Goal: Task Accomplishment & Management: Schedule a visit

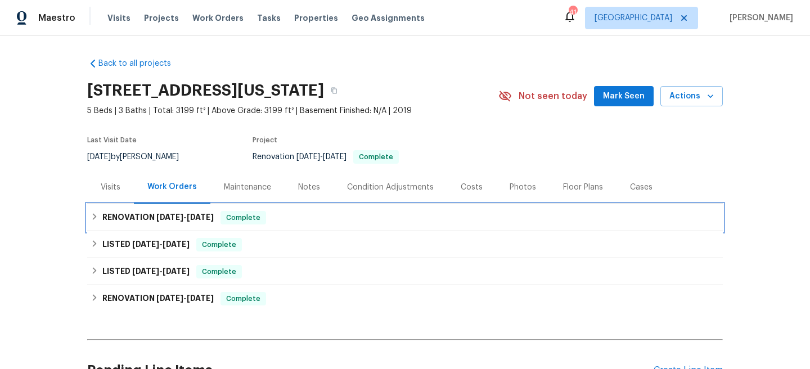
click at [318, 221] on div "RENOVATION 5/19/25 - 5/19/25 Complete" at bounding box center [405, 218] width 629 height 14
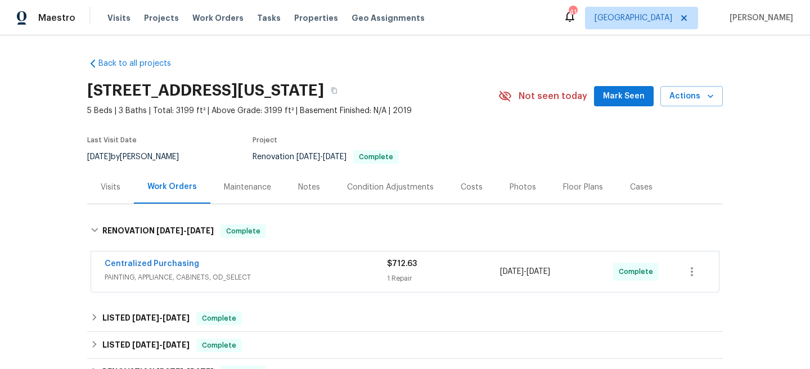
click at [324, 268] on div "Centralized Purchasing" at bounding box center [246, 265] width 283 height 14
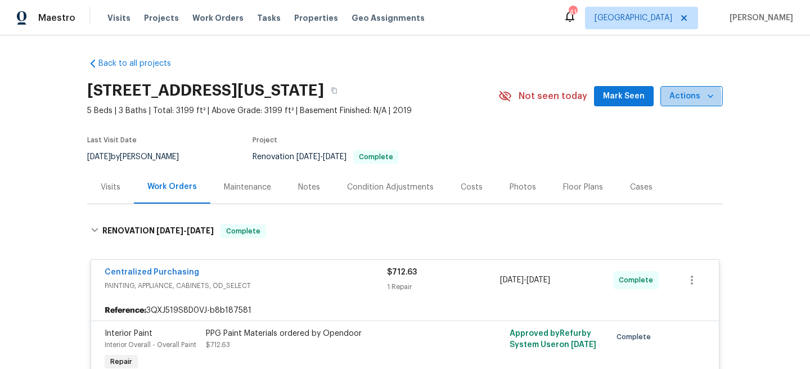
click at [673, 97] on span "Actions" at bounding box center [692, 96] width 44 height 14
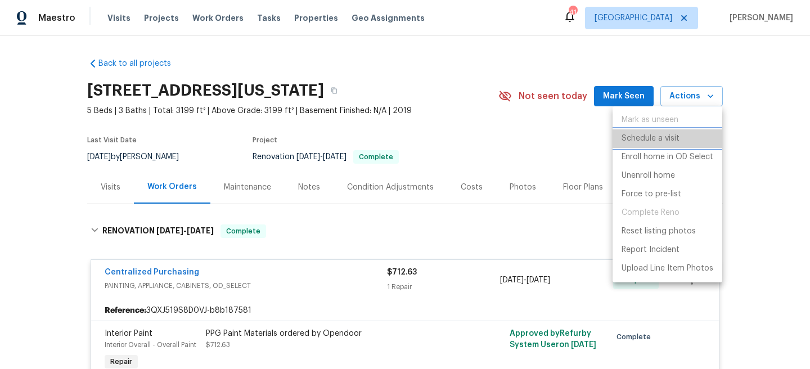
click at [662, 138] on p "Schedule a visit" at bounding box center [651, 139] width 58 height 12
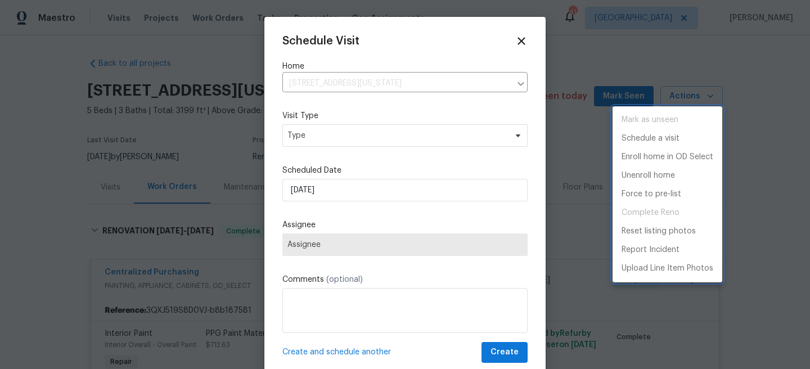
click at [382, 132] on div at bounding box center [405, 184] width 810 height 369
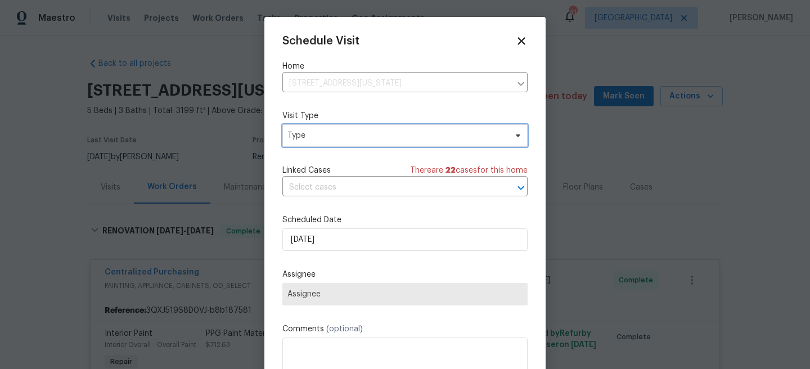
click at [371, 136] on span "Type" at bounding box center [397, 135] width 219 height 11
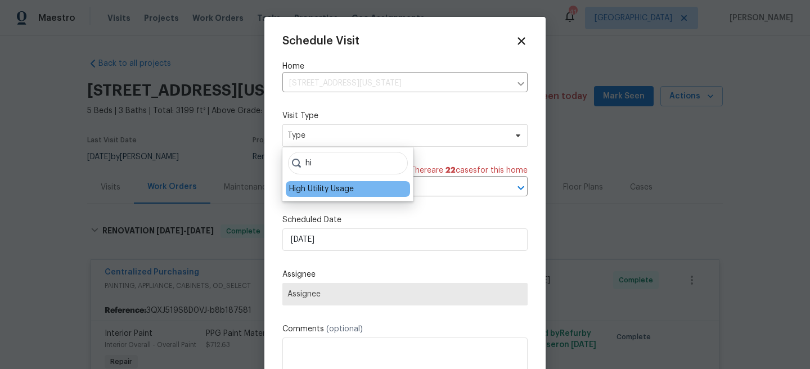
type input "hi"
click at [329, 184] on div "High Utility Usage" at bounding box center [321, 188] width 65 height 11
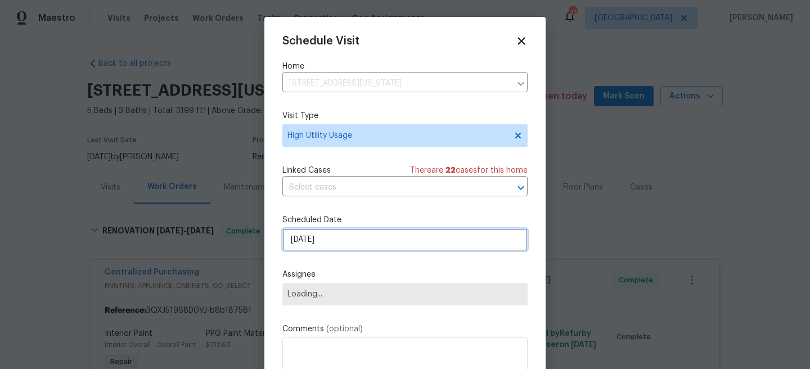
click at [321, 247] on input "[DATE]" at bounding box center [405, 240] width 245 height 23
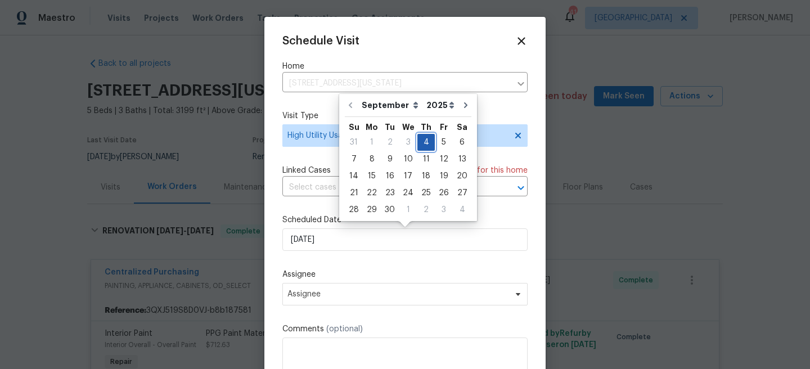
click at [427, 141] on div "4" at bounding box center [426, 143] width 17 height 16
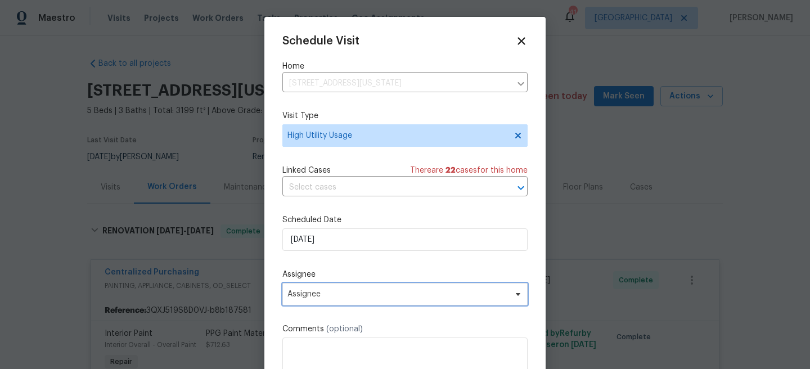
click at [329, 293] on span "Assignee" at bounding box center [398, 294] width 221 height 9
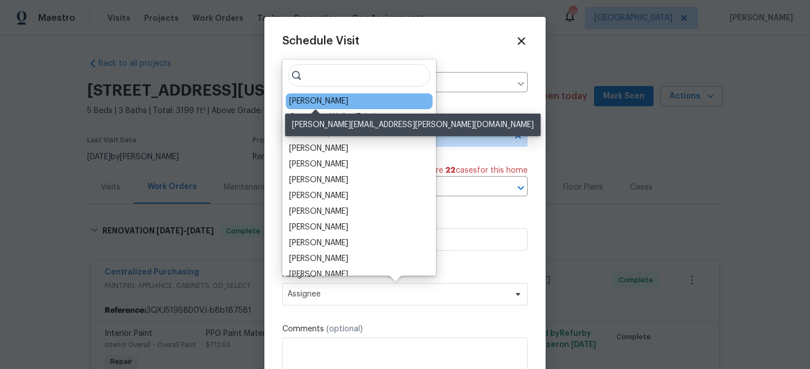
click at [308, 101] on div "Jason Fletcher" at bounding box center [318, 101] width 59 height 11
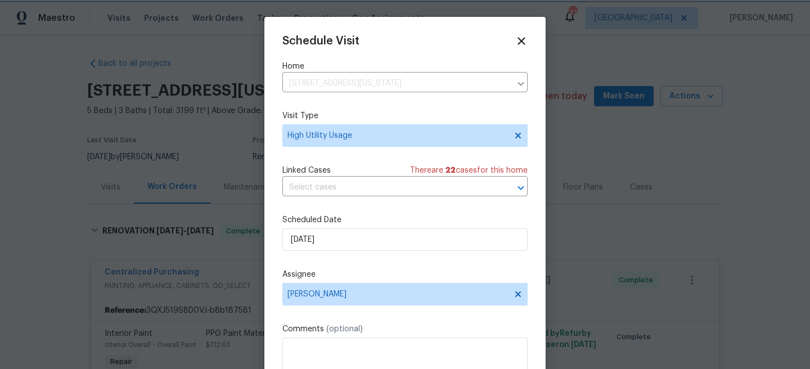
scroll to position [20, 0]
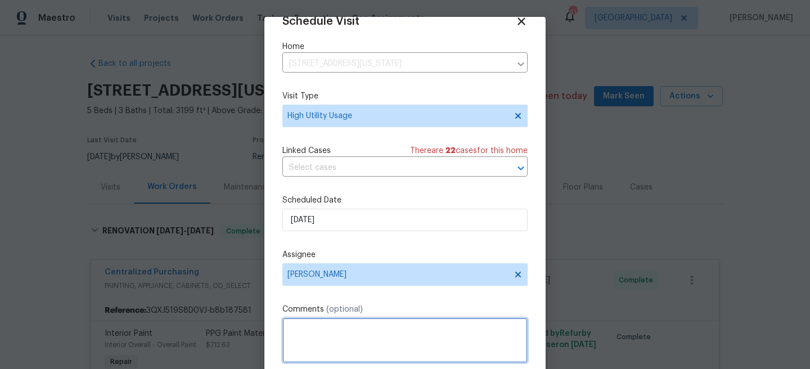
click at [321, 338] on textarea at bounding box center [405, 340] width 245 height 45
paste textarea "Hi team, we received a high-usage electric alert from a utility company for thi…"
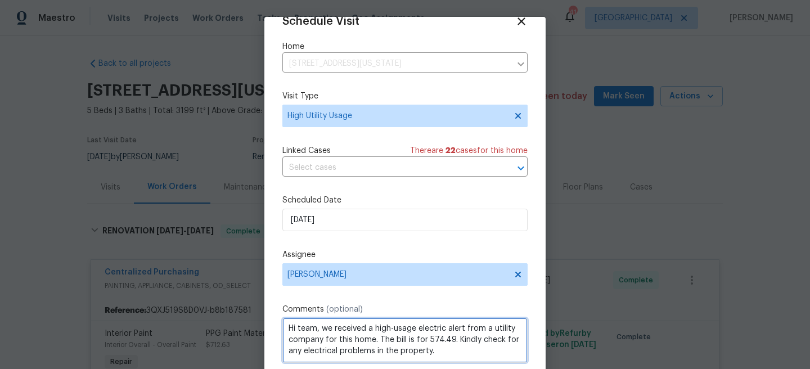
scroll to position [59, 0]
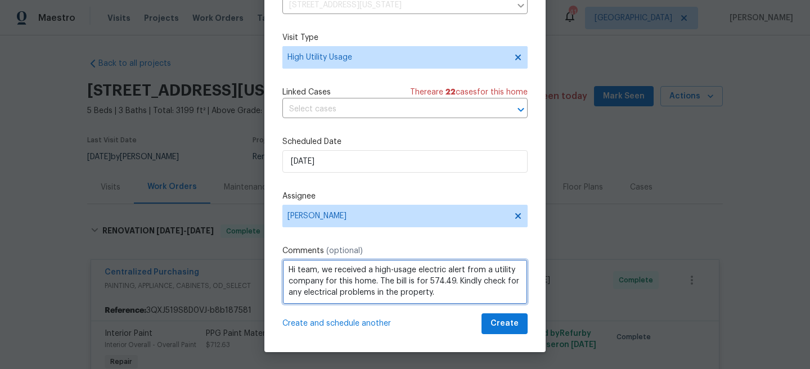
type textarea "Hi team, we received a high-usage electric alert from a utility company for thi…"
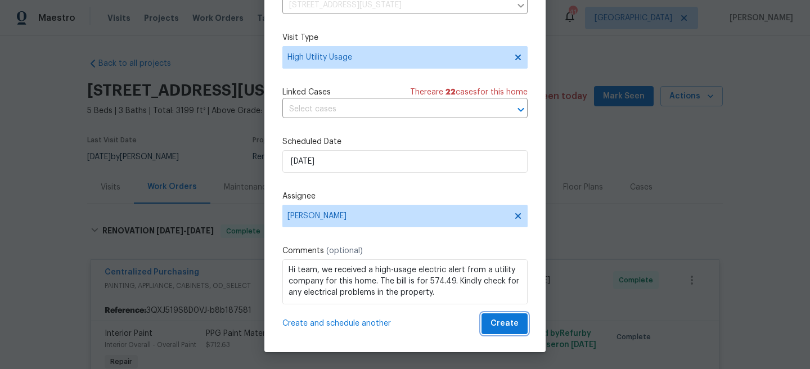
click at [506, 325] on span "Create" at bounding box center [505, 324] width 28 height 14
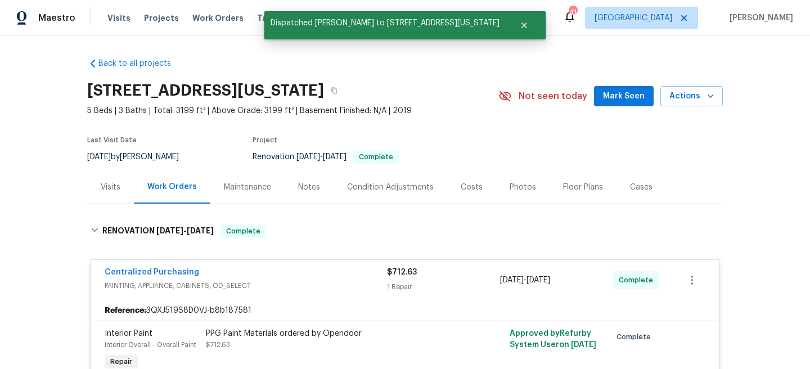
scroll to position [0, 0]
click at [111, 194] on div "Visits" at bounding box center [110, 187] width 47 height 33
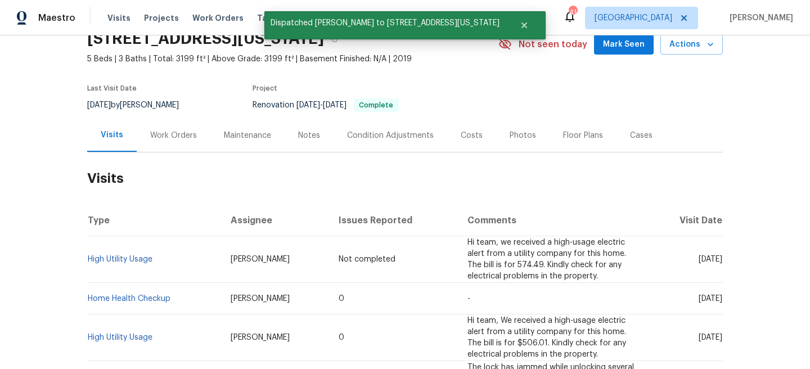
scroll to position [52, 0]
click at [118, 255] on link "High Utility Usage" at bounding box center [120, 259] width 65 height 8
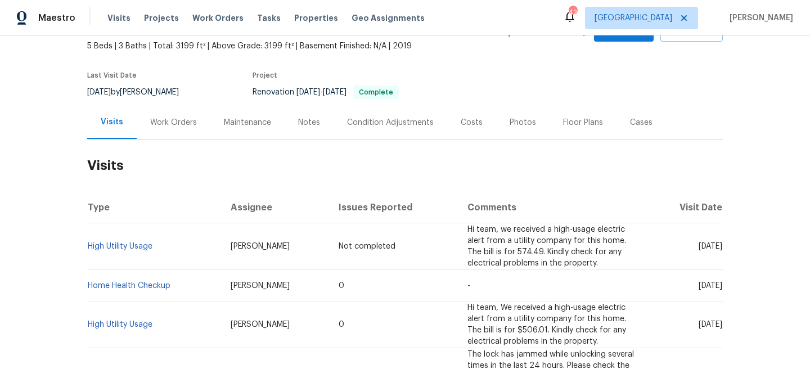
scroll to position [83, 0]
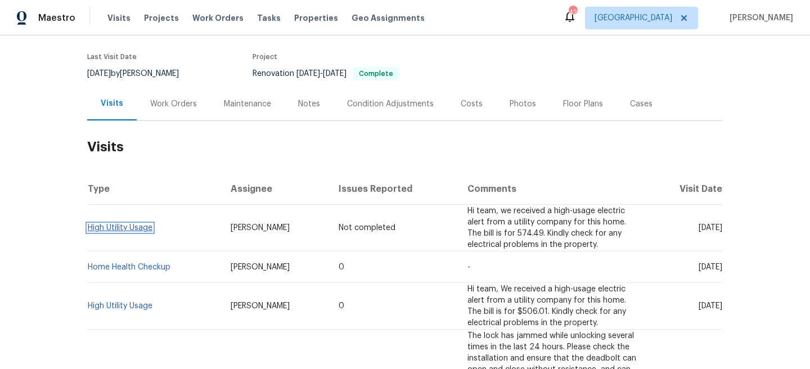
click at [143, 224] on link "High Utility Usage" at bounding box center [120, 228] width 65 height 8
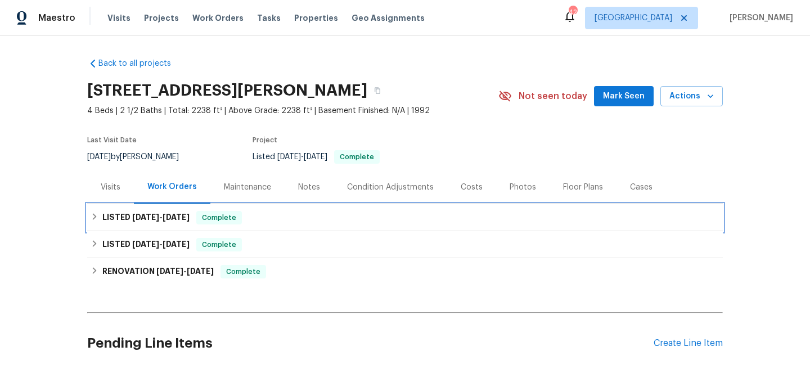
click at [268, 210] on div "LISTED [DATE] - [DATE] Complete" at bounding box center [405, 217] width 636 height 27
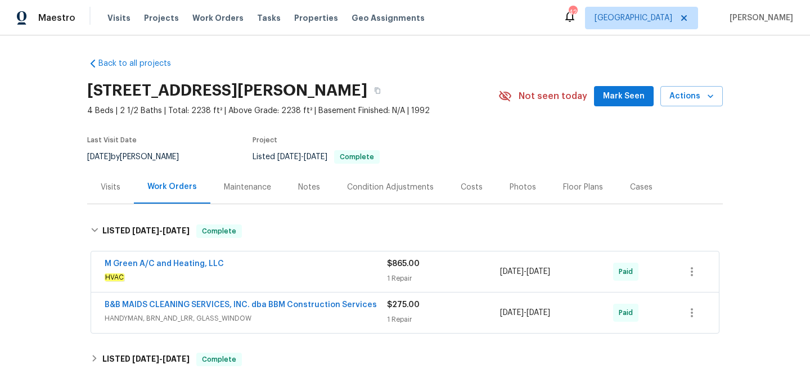
click at [293, 270] on div "M Green A/C and Heating, LLC" at bounding box center [246, 265] width 283 height 14
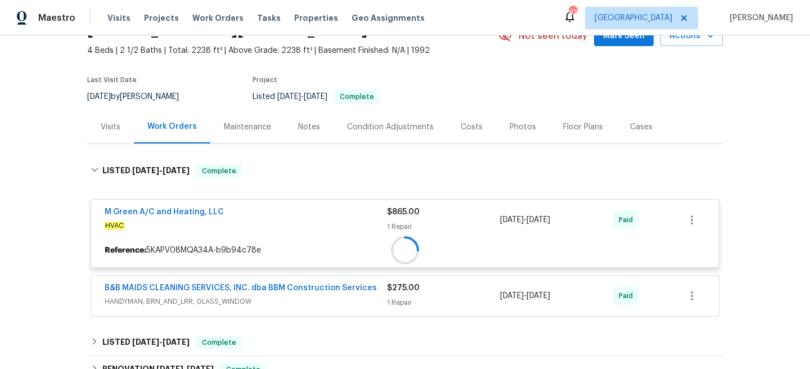
scroll to position [120, 0]
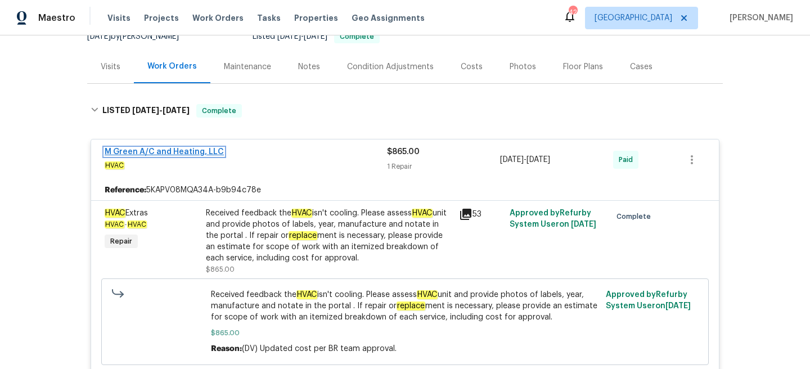
click at [179, 149] on link "M Green A/C and Heating, LLC" at bounding box center [164, 152] width 119 height 8
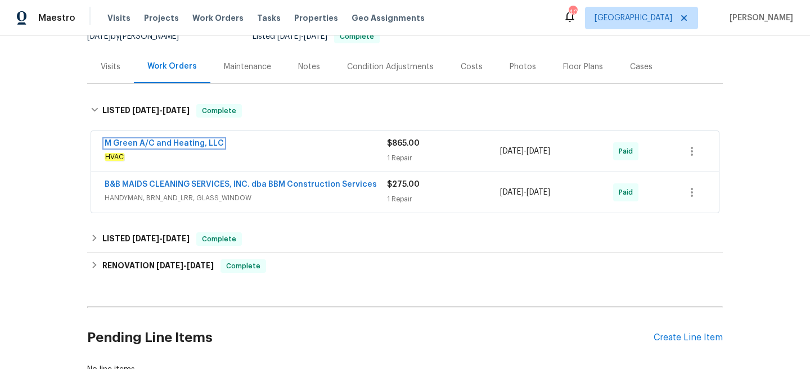
scroll to position [0, 0]
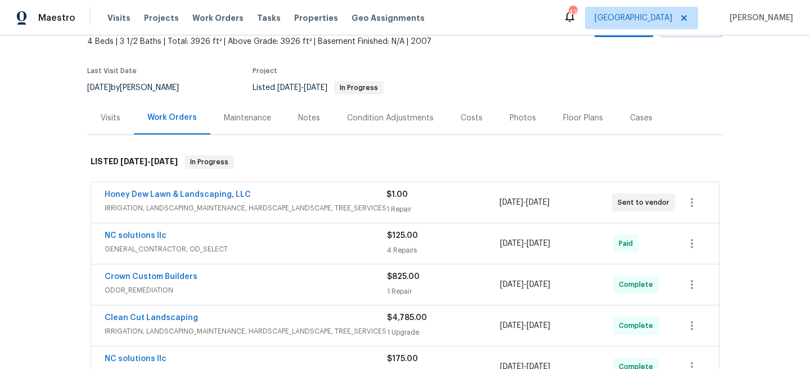
scroll to position [166, 0]
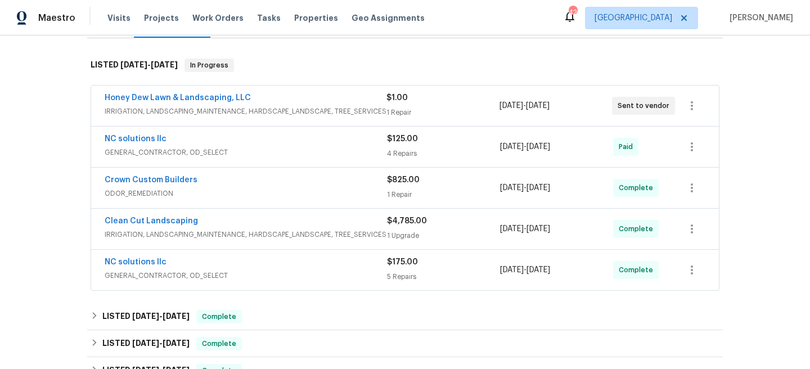
click at [350, 99] on div "Honey Dew Lawn & Landscaping, LLC" at bounding box center [246, 99] width 282 height 14
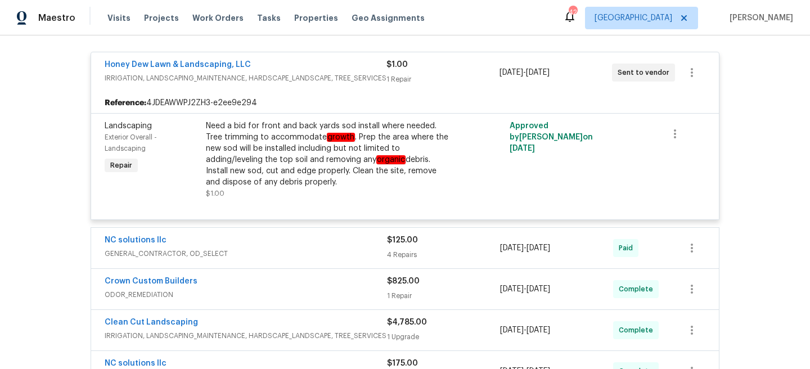
scroll to position [238, 0]
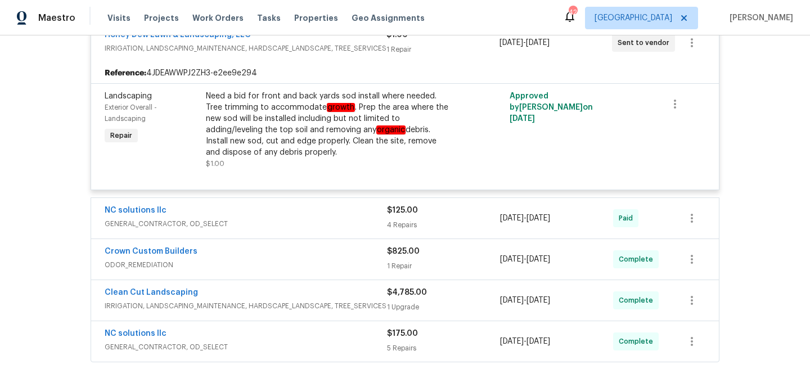
click at [341, 207] on div "NC solutions llc" at bounding box center [246, 212] width 283 height 14
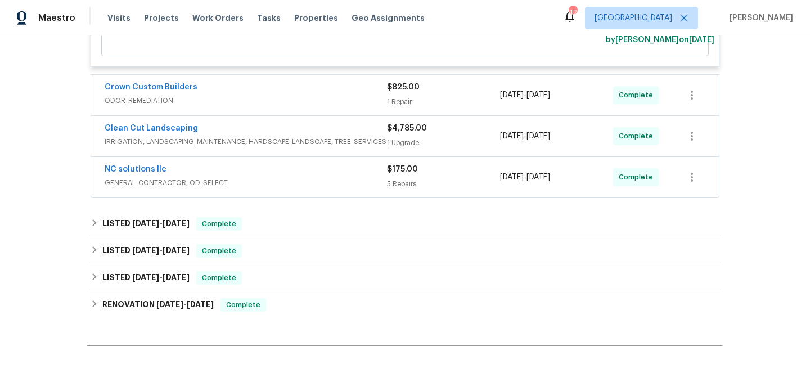
scroll to position [988, 0]
click at [334, 105] on span "ODOR_REMEDIATION" at bounding box center [246, 99] width 283 height 11
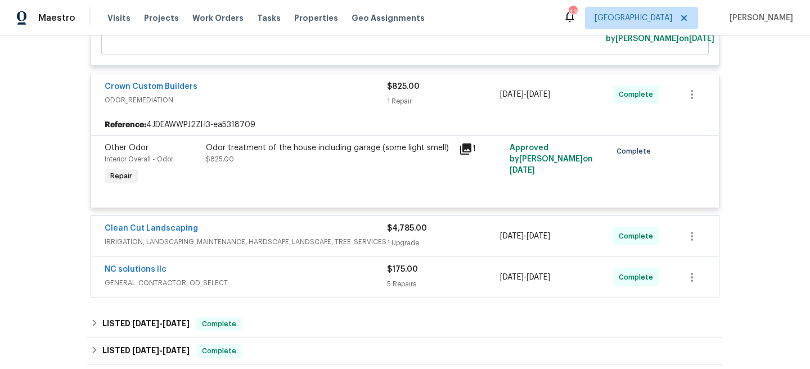
click at [332, 236] on div "Clean Cut Landscaping" at bounding box center [246, 230] width 283 height 14
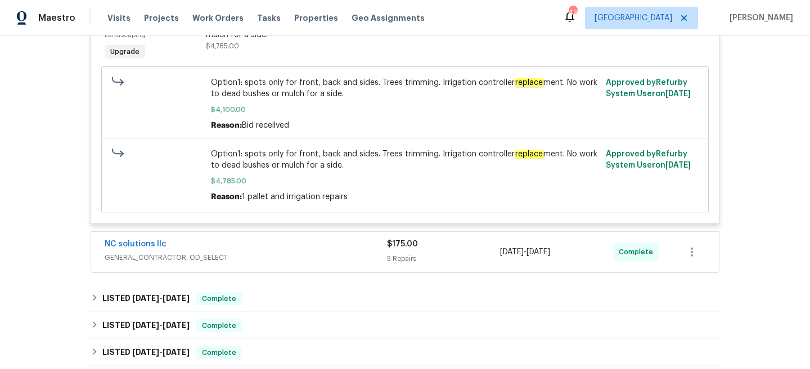
scroll to position [1293, 0]
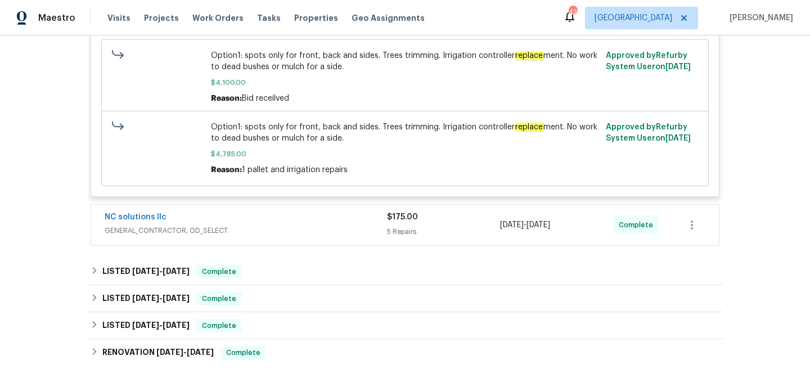
click at [332, 236] on span "GENERAL_CONTRACTOR, OD_SELECT" at bounding box center [246, 230] width 283 height 11
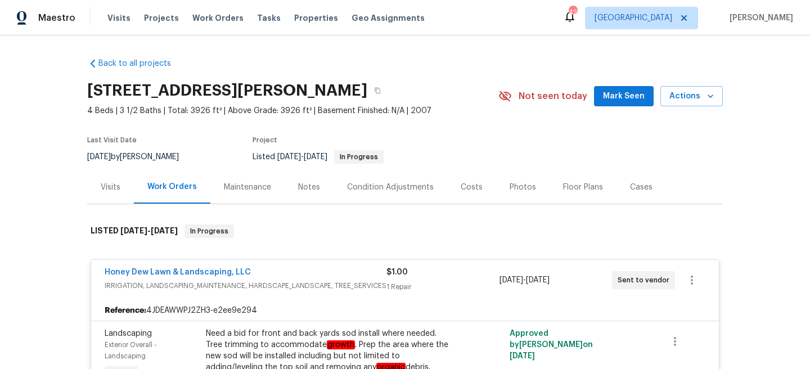
scroll to position [143, 0]
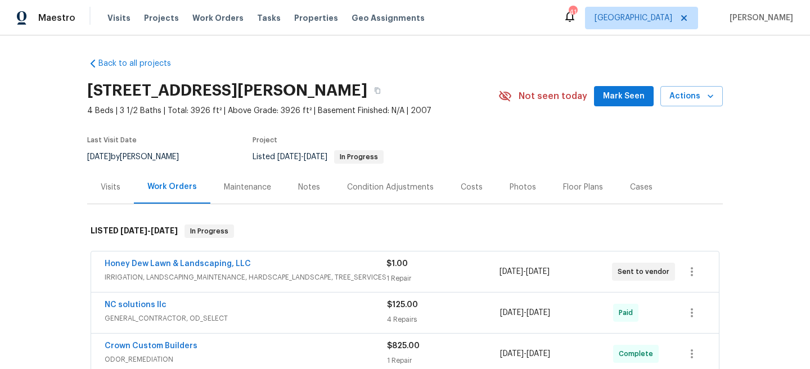
click at [325, 263] on div "Honey Dew Lawn & Landscaping, LLC" at bounding box center [246, 265] width 282 height 14
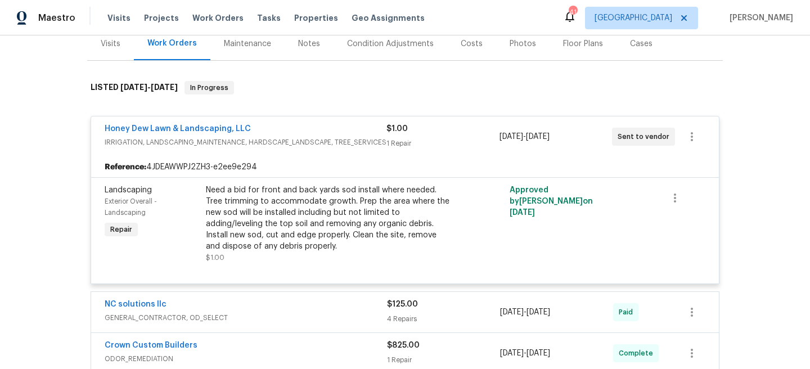
scroll to position [223, 0]
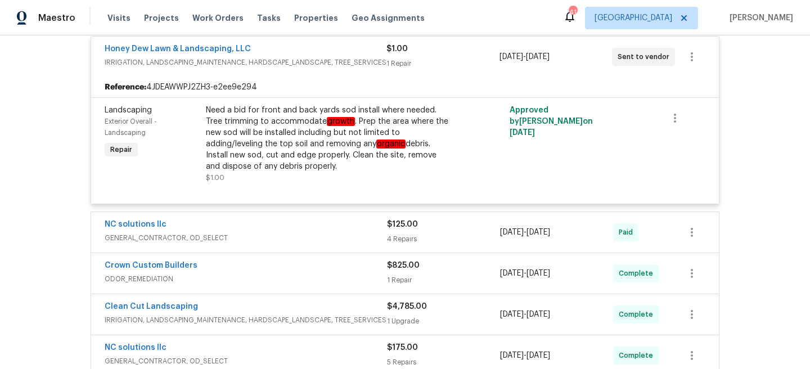
click at [321, 239] on span "GENERAL_CONTRACTOR, OD_SELECT" at bounding box center [246, 237] width 283 height 11
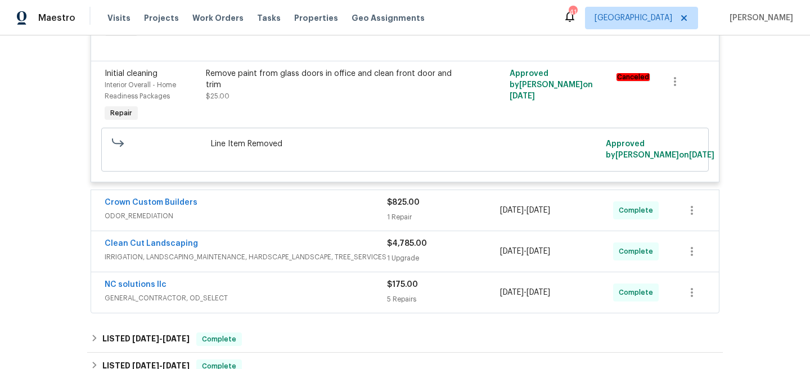
scroll to position [908, 0]
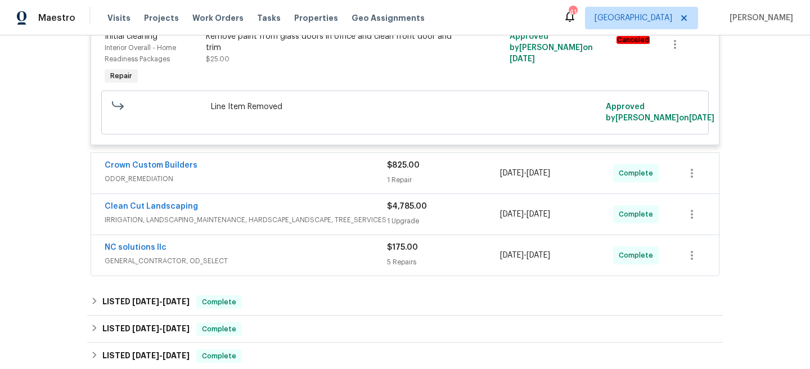
click at [311, 173] on div "Crown Custom Builders" at bounding box center [246, 167] width 283 height 14
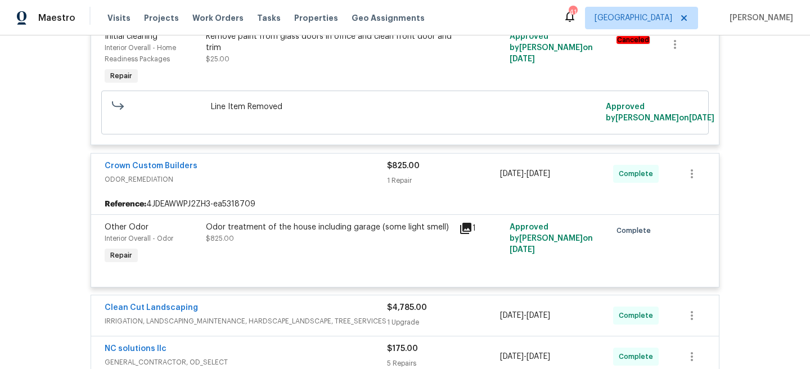
scroll to position [1032, 0]
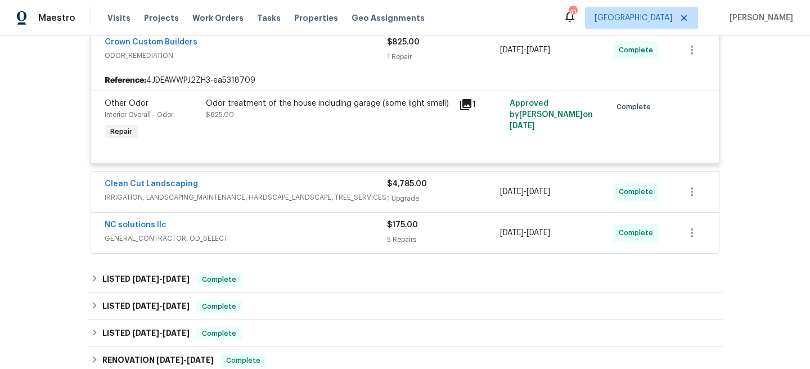
click at [313, 192] on div "Clean Cut Landscaping" at bounding box center [246, 185] width 283 height 14
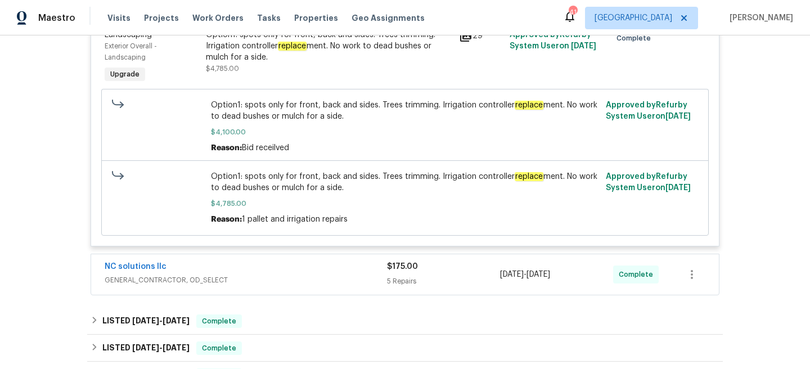
scroll to position [1265, 0]
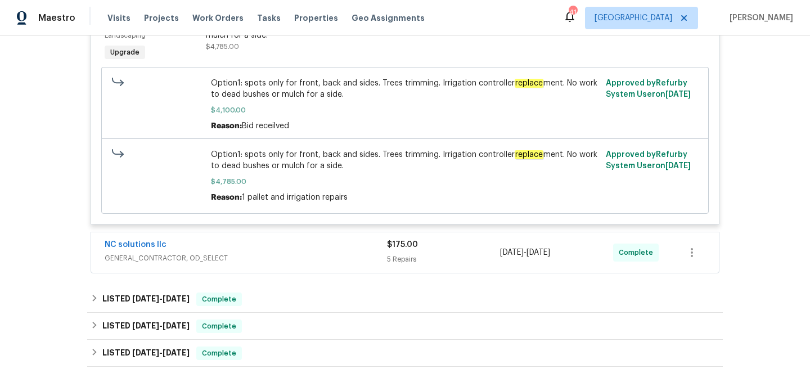
click at [316, 253] on div "NC solutions llc" at bounding box center [246, 246] width 283 height 14
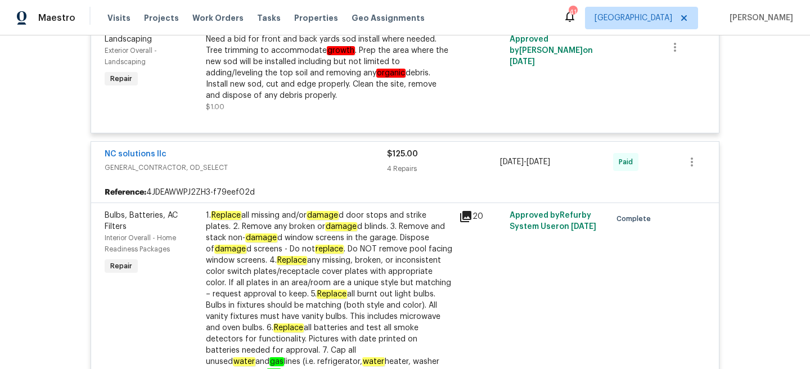
scroll to position [0, 0]
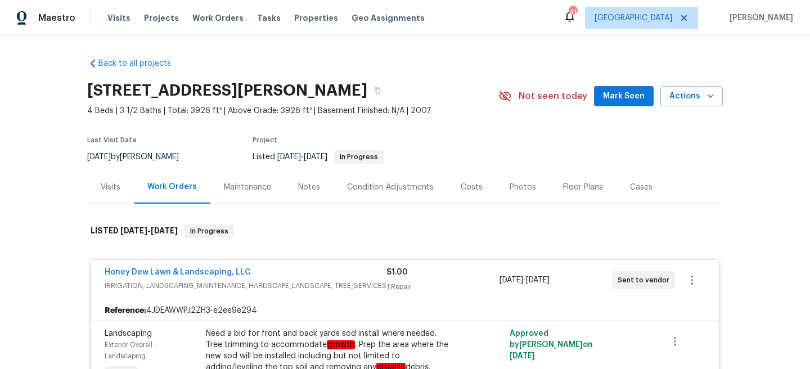
click at [114, 196] on div "Visits" at bounding box center [110, 187] width 47 height 33
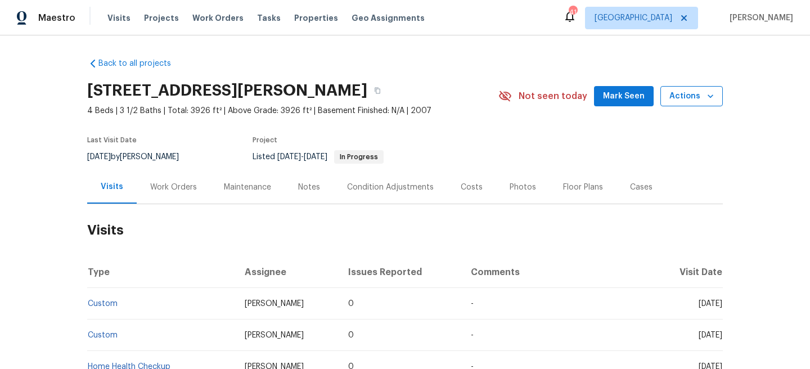
click at [686, 97] on span "Actions" at bounding box center [692, 96] width 44 height 14
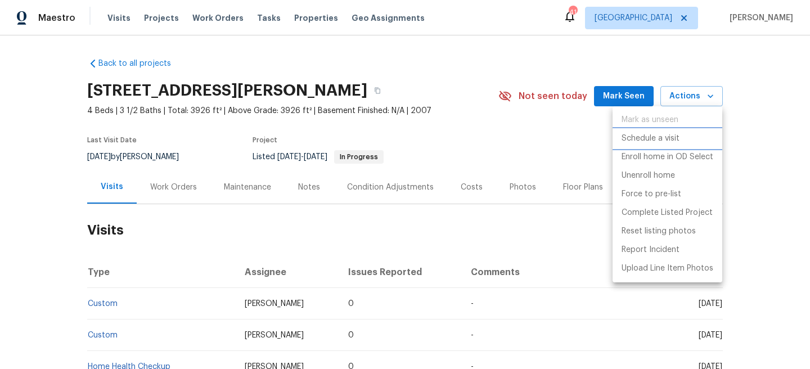
click at [673, 136] on p "Schedule a visit" at bounding box center [651, 139] width 58 height 12
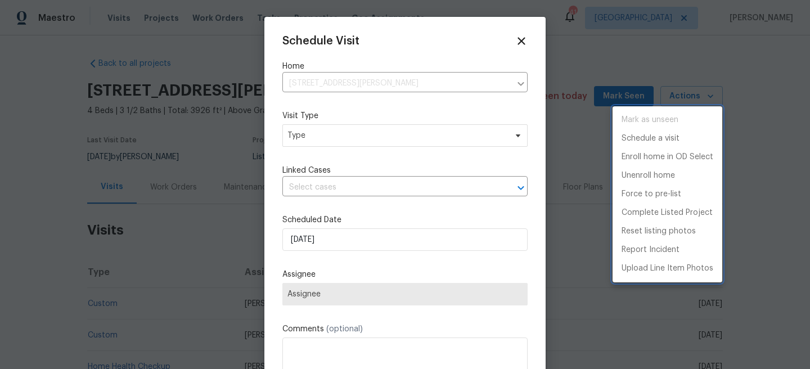
click at [385, 142] on div at bounding box center [405, 184] width 810 height 369
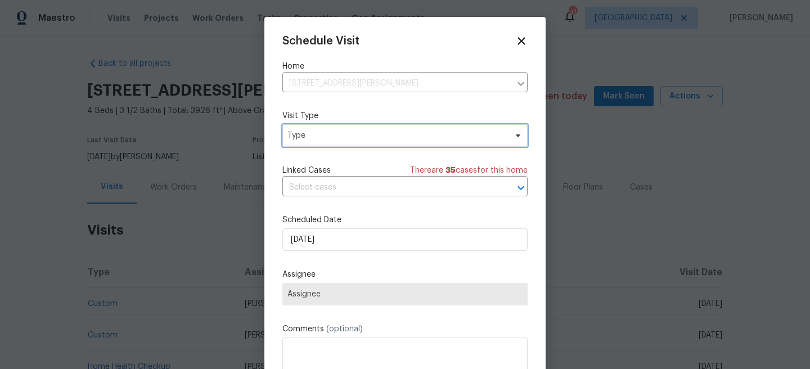
click at [384, 140] on span "Type" at bounding box center [397, 135] width 219 height 11
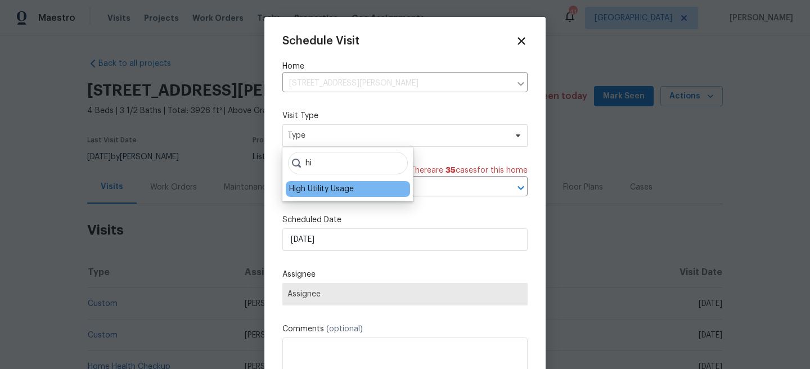
type input "hi"
click at [360, 185] on div "High Utility Usage" at bounding box center [348, 189] width 124 height 16
click at [332, 189] on div "High Utility Usage" at bounding box center [321, 188] width 65 height 11
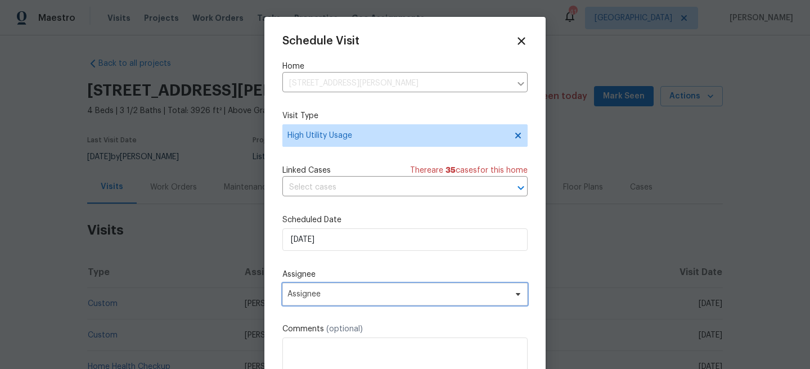
click at [328, 300] on span "Assignee" at bounding box center [405, 294] width 245 height 23
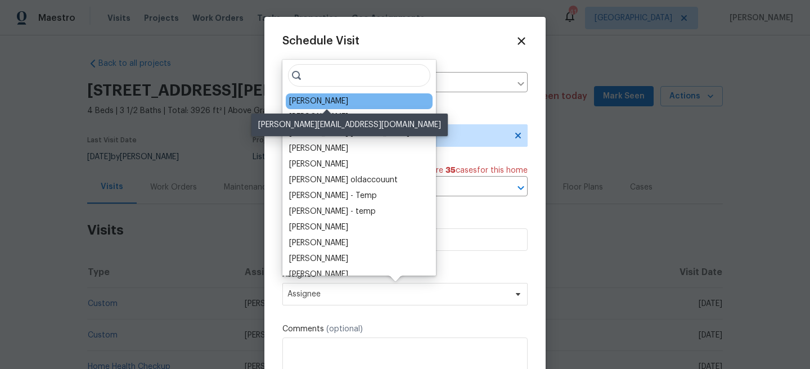
click at [315, 97] on div "[PERSON_NAME]" at bounding box center [318, 101] width 59 height 11
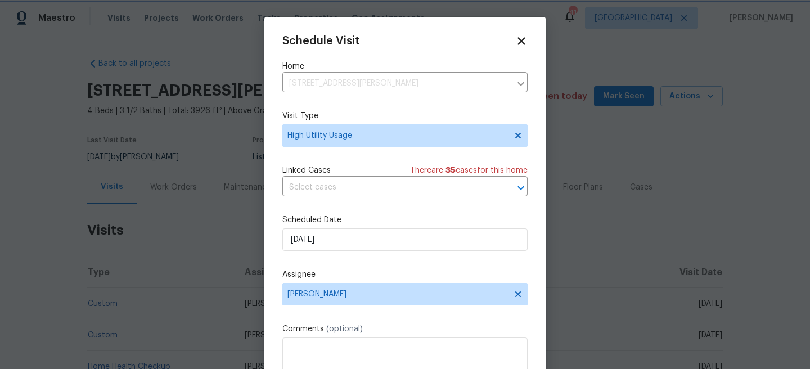
scroll to position [20, 0]
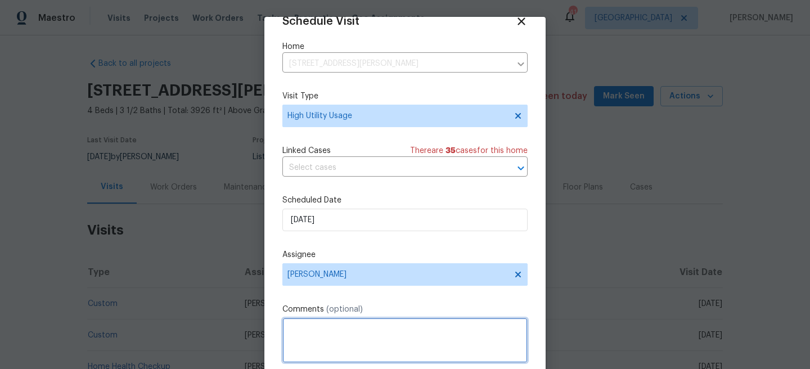
click at [340, 332] on textarea at bounding box center [405, 340] width 245 height 45
paste textarea "Hi team, we received a high-usage electric alert from a utility company for thi…"
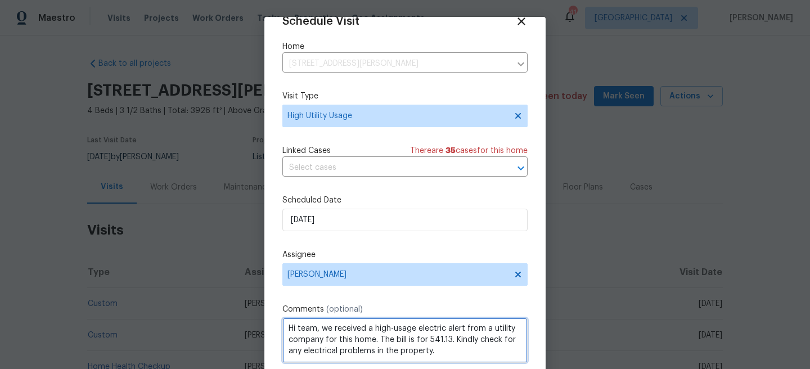
scroll to position [59, 0]
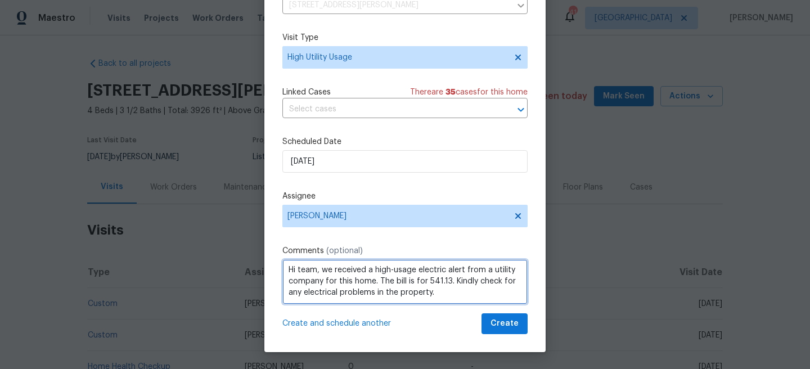
type textarea "Hi team, we received a high-usage electric alert from a utility company for thi…"
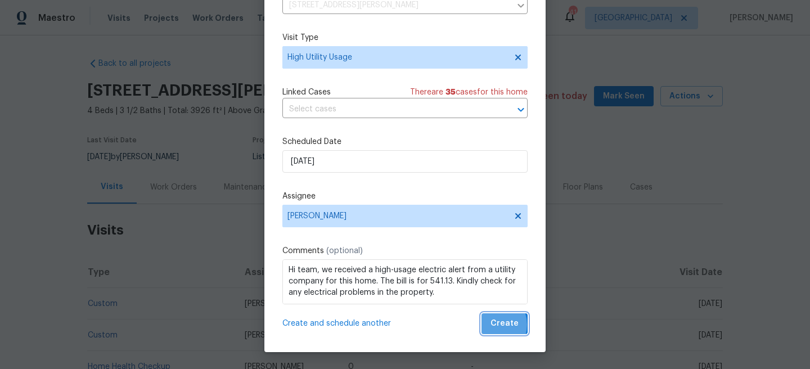
click at [494, 325] on span "Create" at bounding box center [505, 324] width 28 height 14
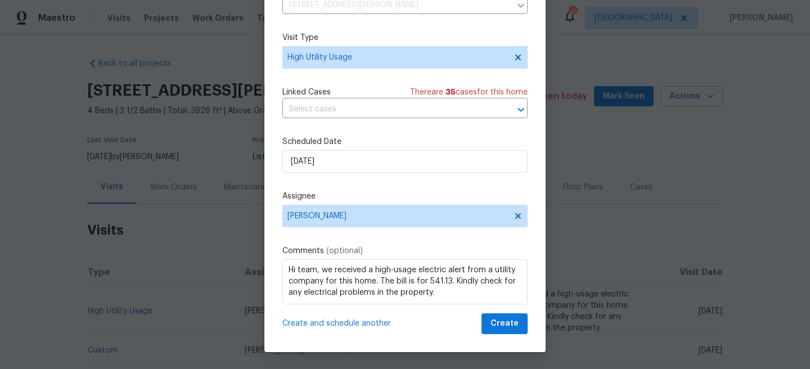
click at [153, 281] on div at bounding box center [405, 184] width 810 height 369
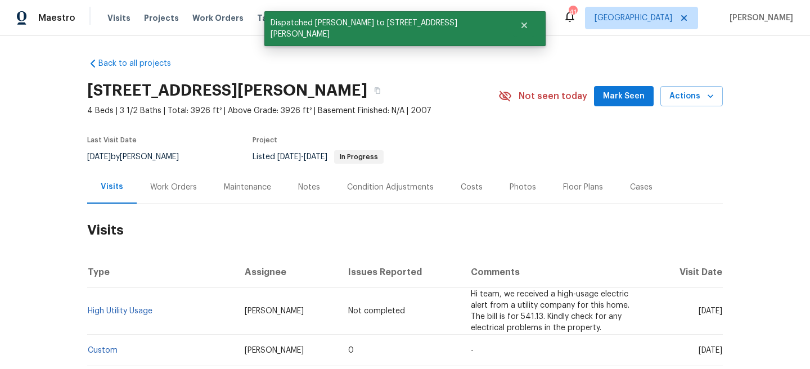
scroll to position [0, 0]
click at [142, 315] on link "High Utility Usage" at bounding box center [120, 311] width 65 height 8
